Goal: Complete application form

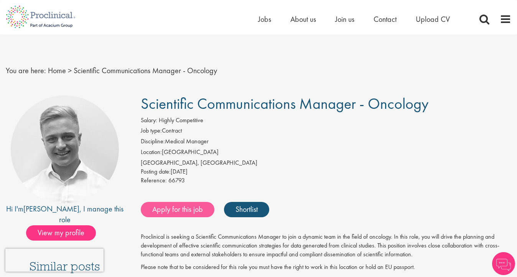
click at [186, 210] on link "Apply for this job" at bounding box center [178, 209] width 74 height 15
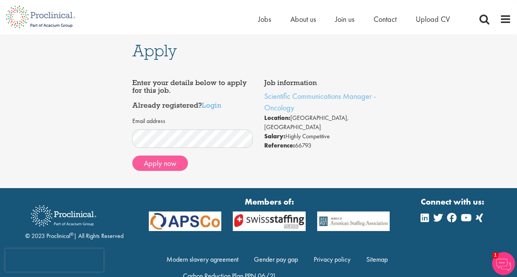
click at [171, 163] on button "Apply now" at bounding box center [160, 163] width 56 height 15
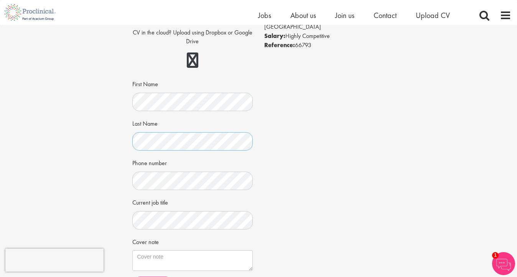
scroll to position [92, 0]
click at [160, 256] on textarea "Cover note" at bounding box center [192, 259] width 121 height 21
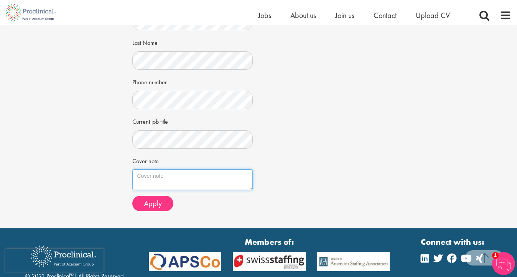
scroll to position [206, 0]
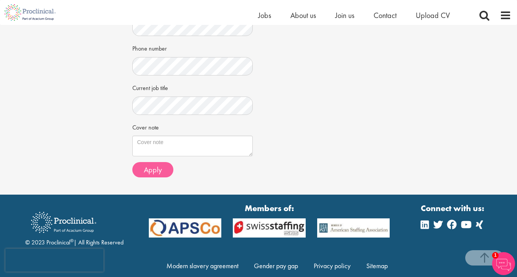
click at [152, 169] on span "Apply" at bounding box center [153, 170] width 18 height 10
